Goal: Information Seeking & Learning: Learn about a topic

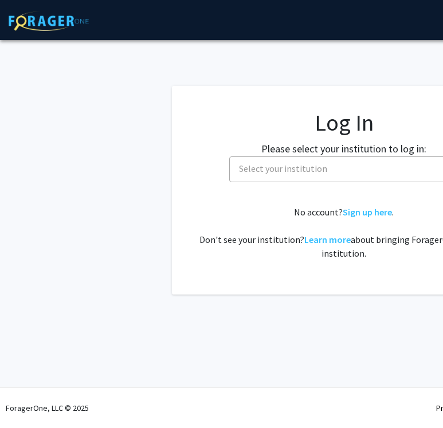
select select
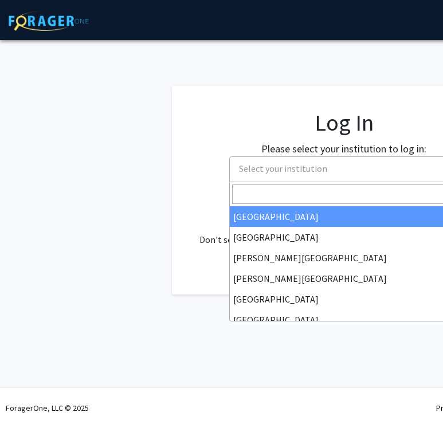
scroll to position [0, 13]
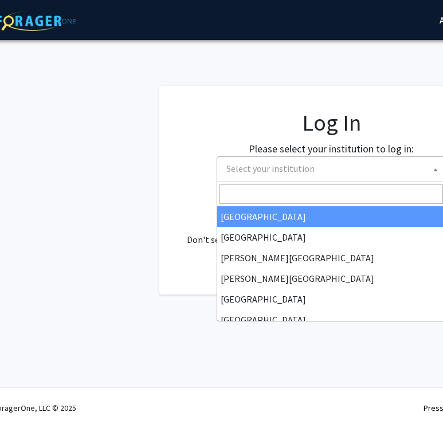
click at [247, 173] on span "Select your institution" at bounding box center [271, 168] width 88 height 11
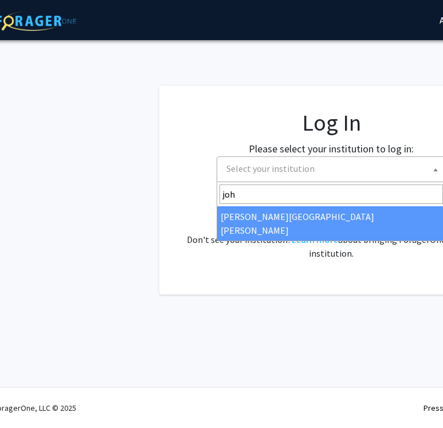
type input "joh"
select select "1"
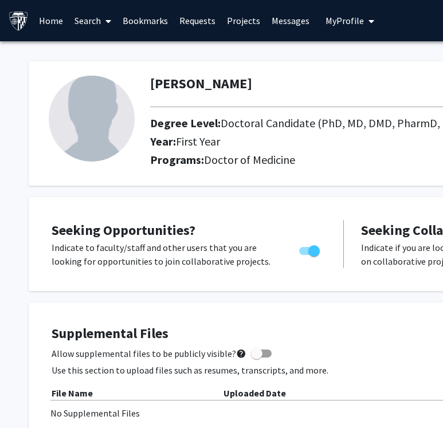
click at [232, 18] on link "Projects" at bounding box center [243, 21] width 45 height 40
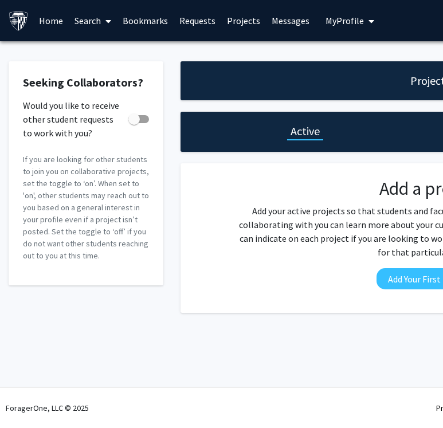
click at [88, 17] on link "Search" at bounding box center [93, 21] width 48 height 40
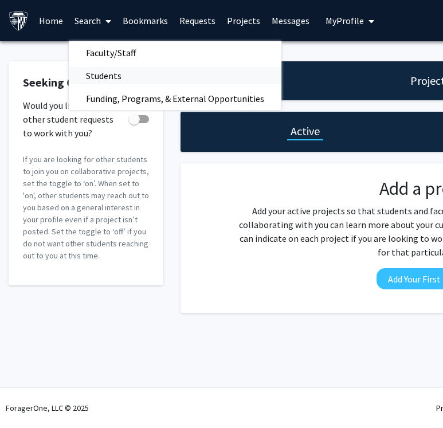
click at [108, 69] on span "Students" at bounding box center [104, 75] width 70 height 23
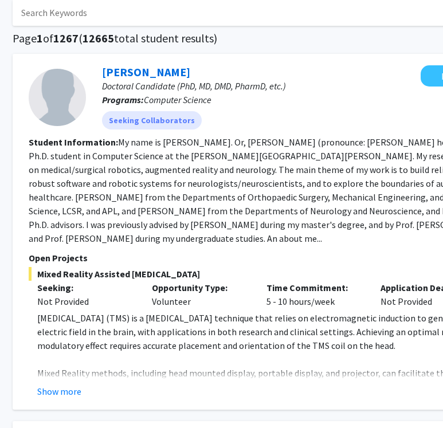
scroll to position [64, 168]
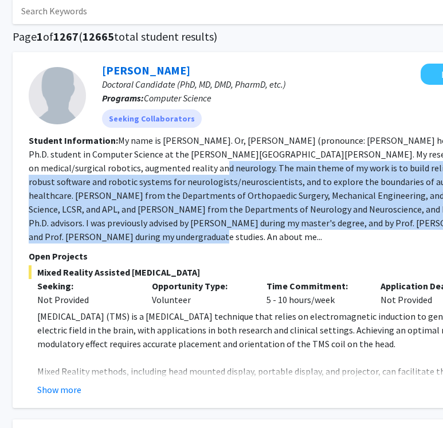
drag, startPoint x: 168, startPoint y: 163, endPoint x: 205, endPoint y: 235, distance: 81.1
click at [205, 235] on section "Student Information: My name is [PERSON_NAME]. Or, [PERSON_NAME] (pronounce: [P…" at bounding box center [262, 189] width 467 height 110
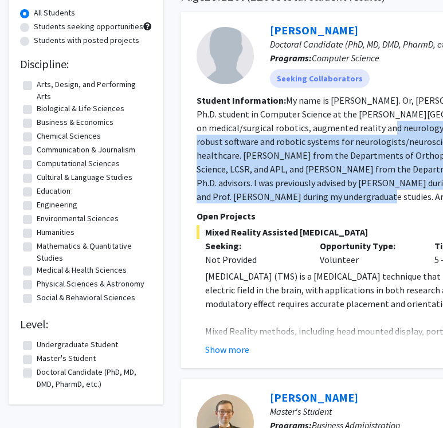
scroll to position [0, 0]
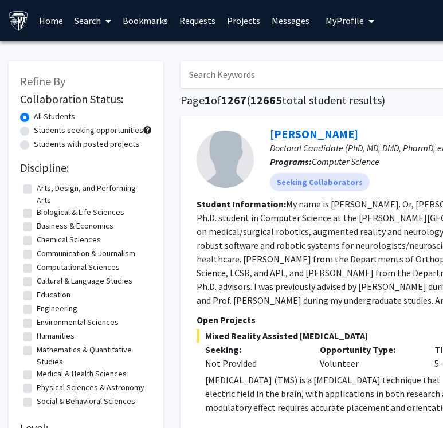
click at [94, 21] on link "Search" at bounding box center [93, 21] width 48 height 40
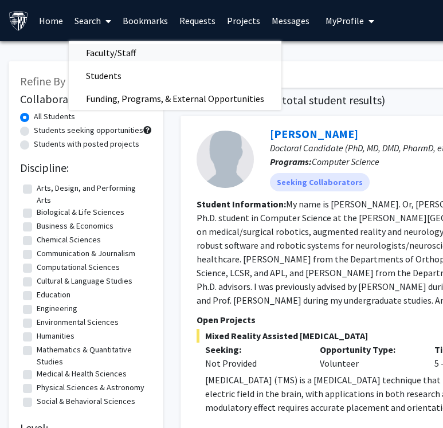
click at [120, 52] on span "Faculty/Staff" at bounding box center [111, 52] width 84 height 23
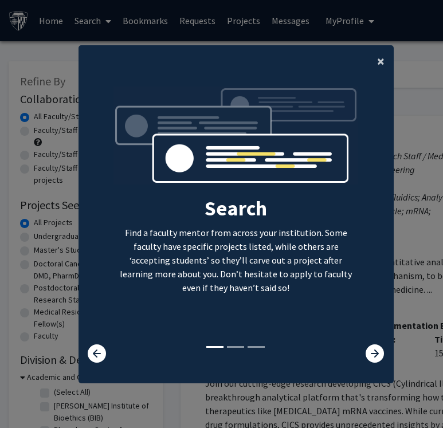
click at [384, 63] on span "×" at bounding box center [380, 61] width 7 height 18
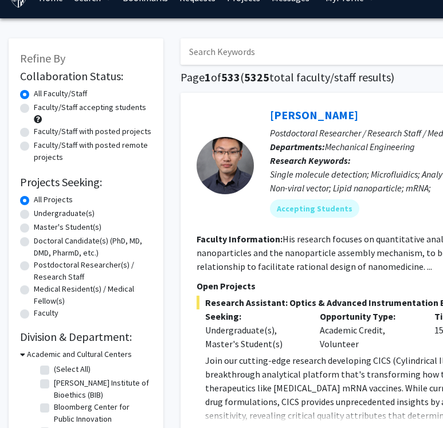
scroll to position [24, 0]
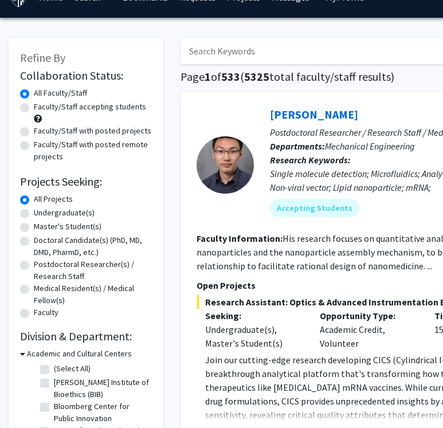
click at [34, 288] on label "Medical Resident(s) / Medical Fellow(s)" at bounding box center [93, 295] width 118 height 24
click at [34, 288] on input "Medical Resident(s) / Medical Fellow(s)" at bounding box center [37, 286] width 7 height 7
radio input "true"
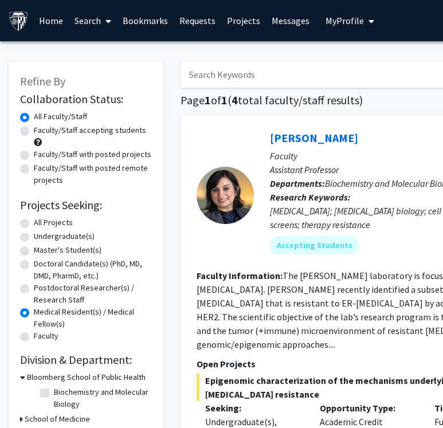
click at [34, 263] on label "Doctoral Candidate(s) (PhD, MD, DMD, PharmD, etc.)" at bounding box center [93, 270] width 118 height 24
click at [34, 263] on input "Doctoral Candidate(s) (PhD, MD, DMD, PharmD, etc.)" at bounding box center [37, 261] width 7 height 7
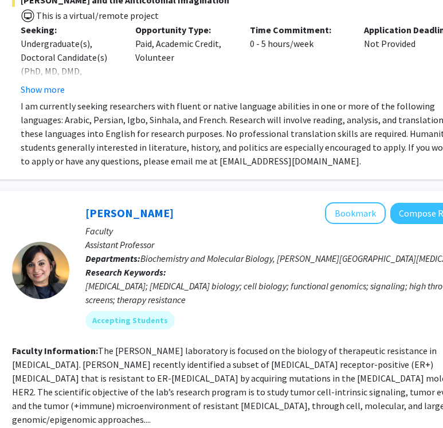
scroll to position [1697, 185]
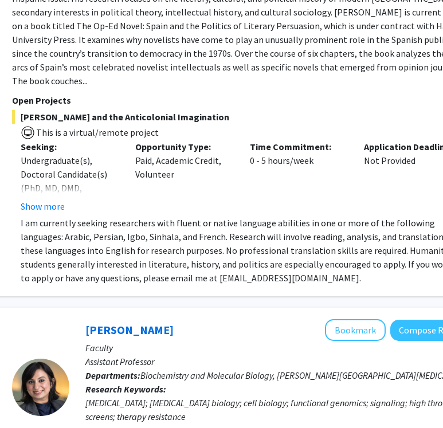
radio input "false"
radio input "true"
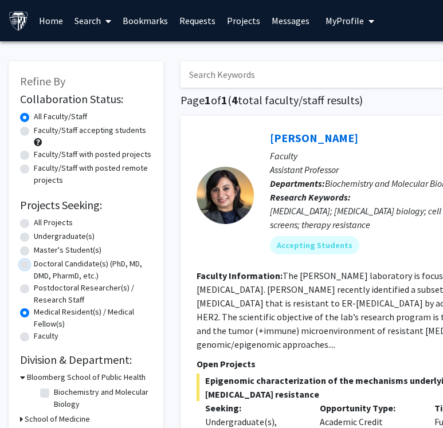
radio input "true"
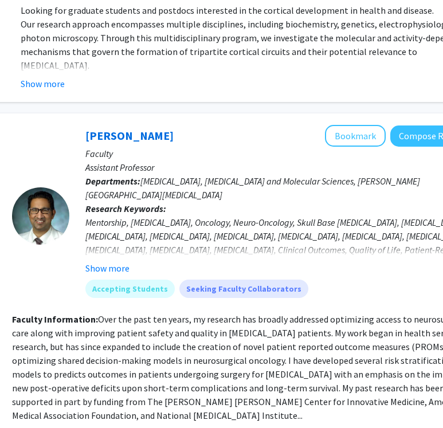
scroll to position [1697, 0]
